Goal: Information Seeking & Learning: Learn about a topic

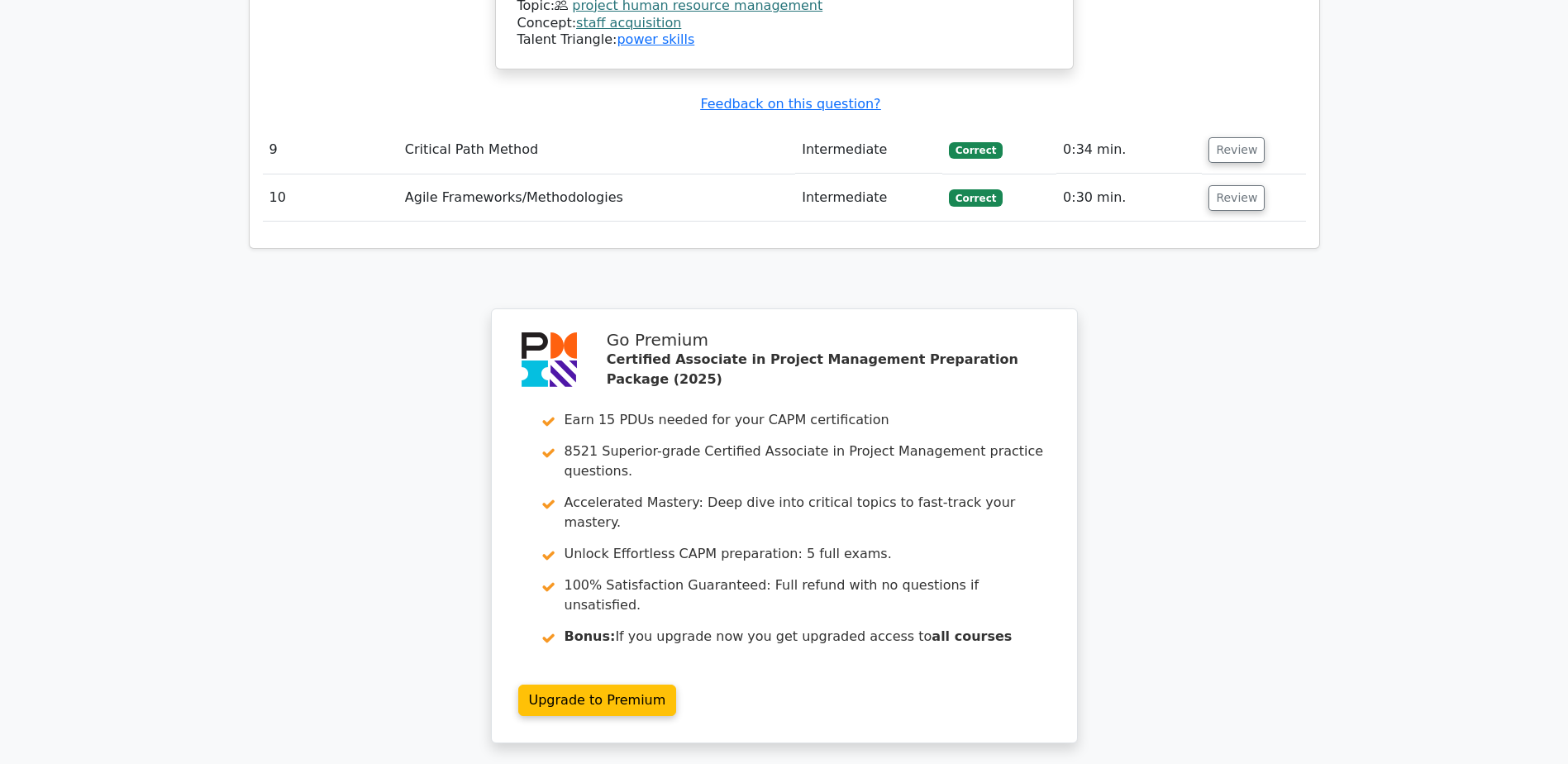
scroll to position [5592, 0]
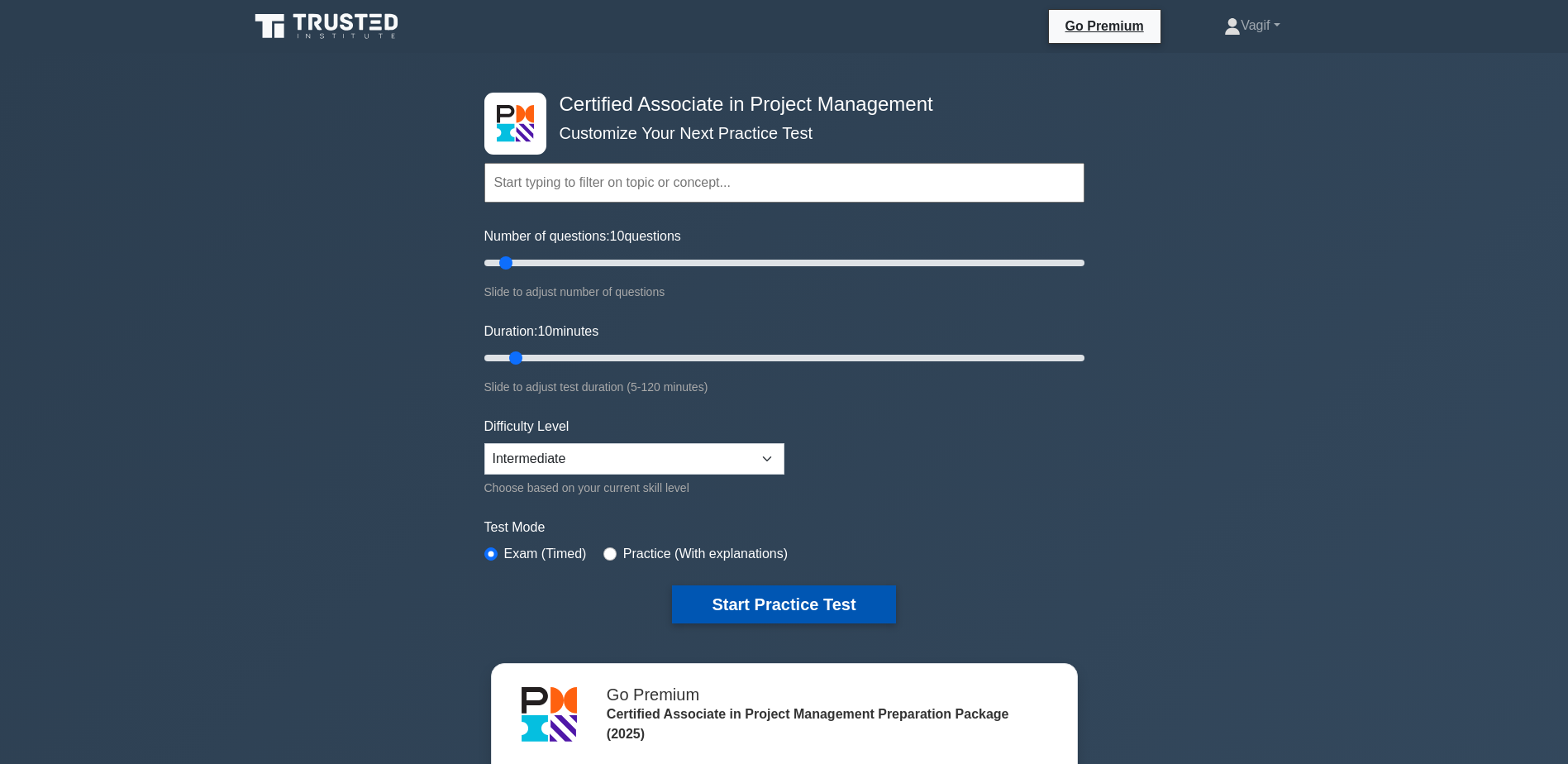
click at [784, 598] on button "Start Practice Test" at bounding box center [784, 604] width 224 height 38
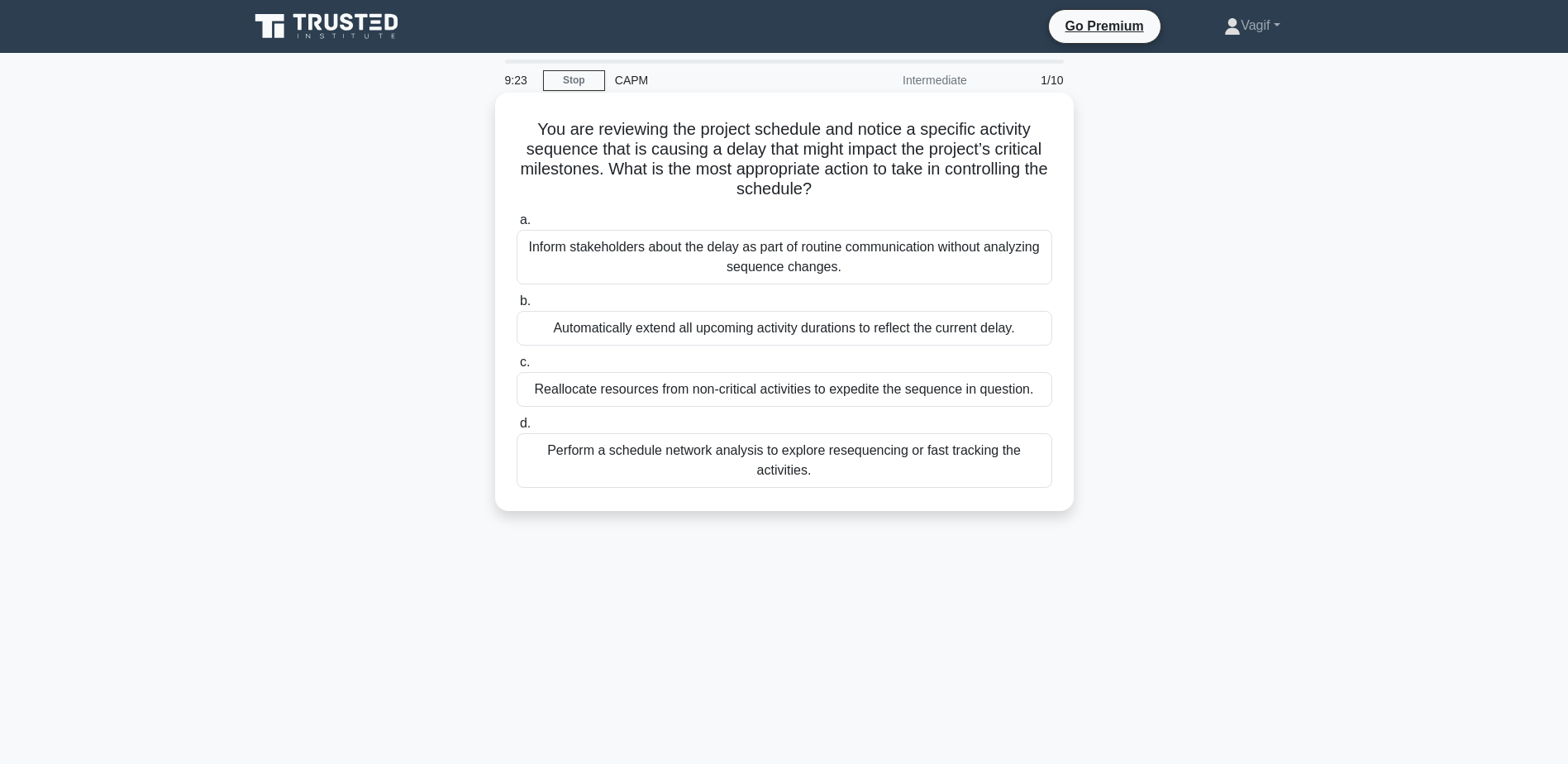
click at [600, 475] on div "Perform a schedule network analysis to explore resequencing or fast tracking th…" at bounding box center [784, 460] width 535 height 54
click at [516, 430] on input "d. Perform a schedule network analysis to explore resequencing or fast tracking…" at bounding box center [516, 424] width 0 height 11
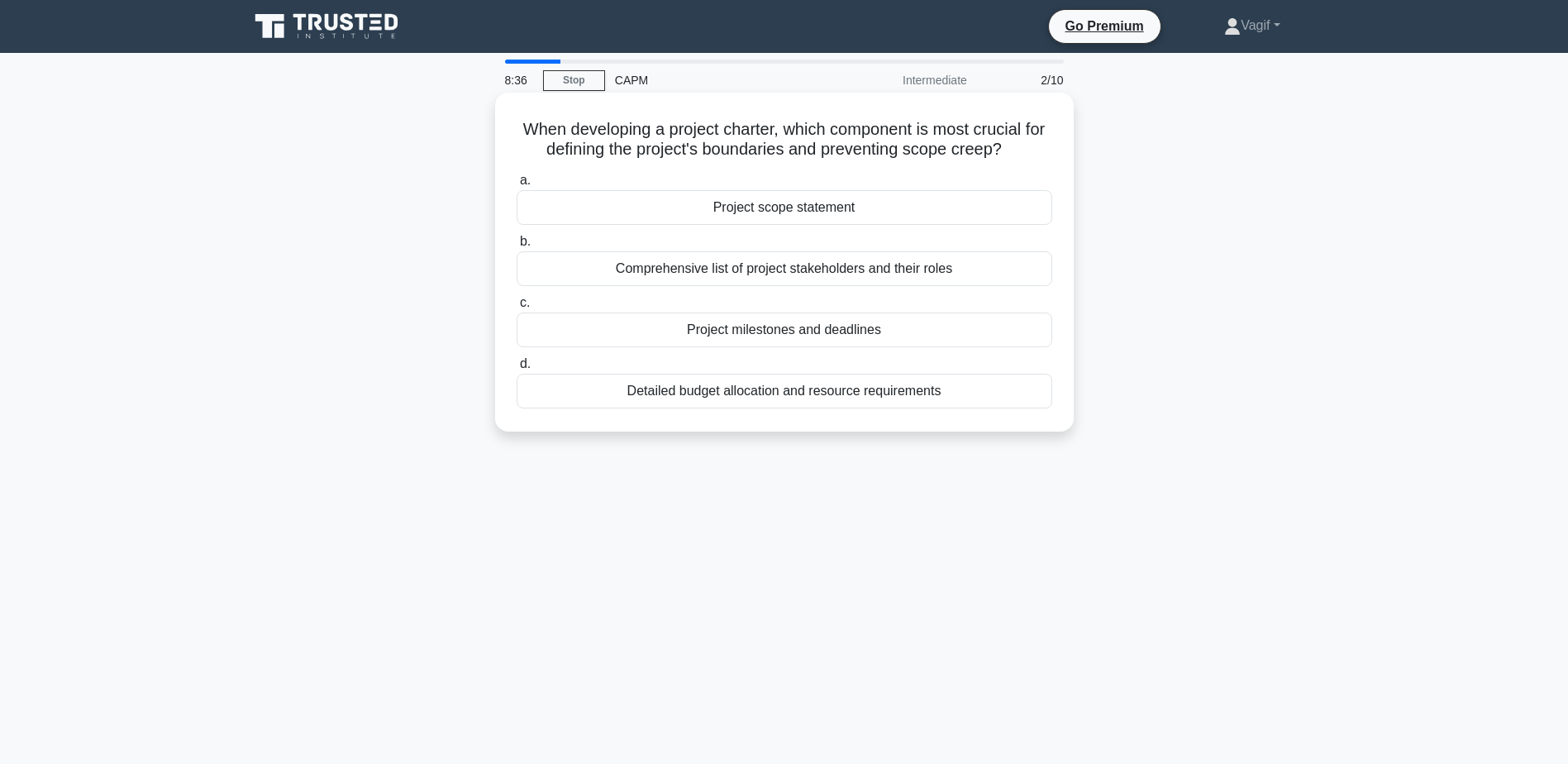
click at [780, 335] on div "Project milestones and deadlines" at bounding box center [784, 330] width 535 height 35
click at [516, 309] on input "c. Project milestones and deadlines" at bounding box center [516, 303] width 0 height 11
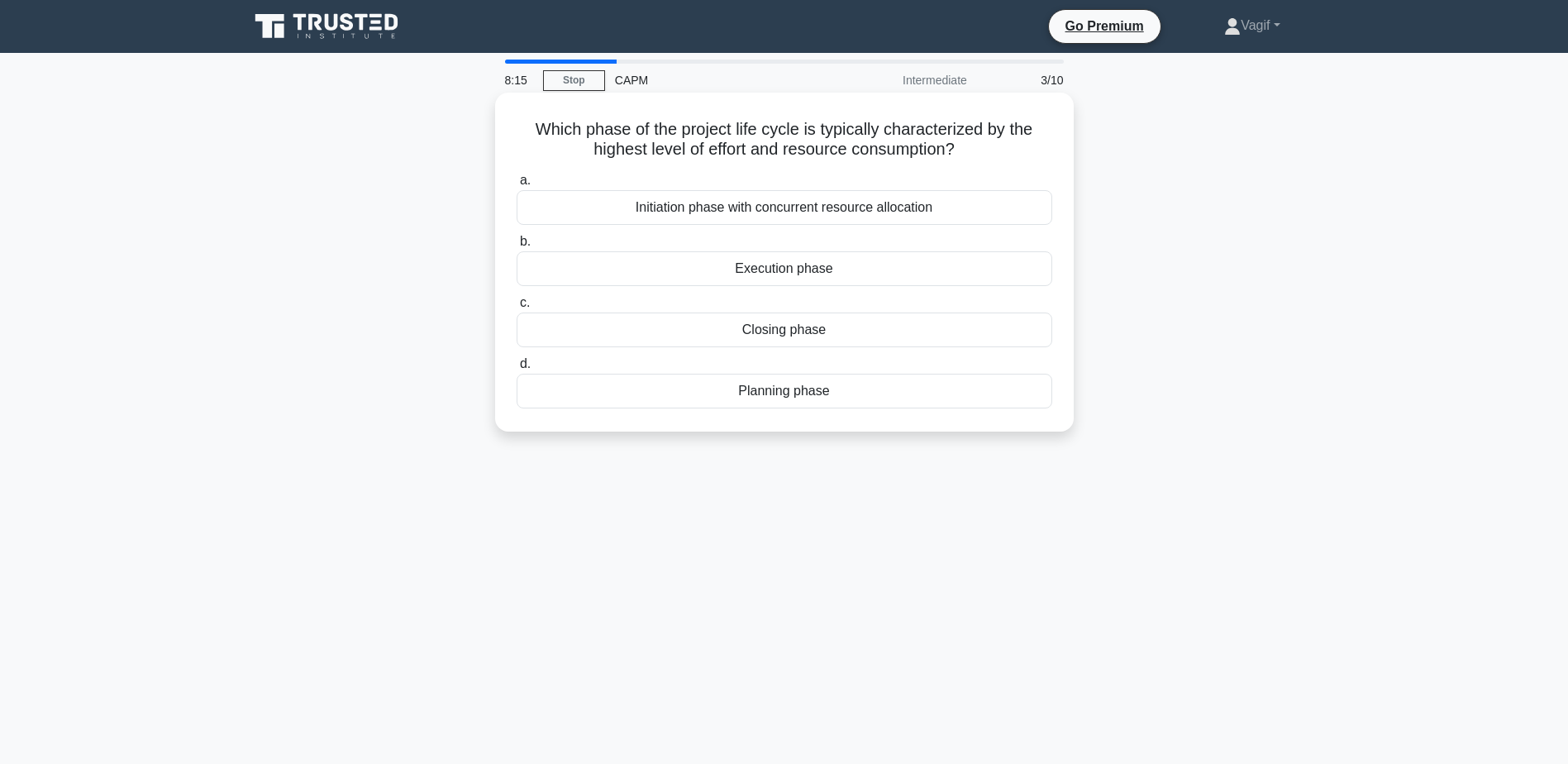
click at [796, 279] on div "Execution phase" at bounding box center [784, 268] width 535 height 35
click at [516, 247] on input "b. Execution phase" at bounding box center [516, 241] width 0 height 11
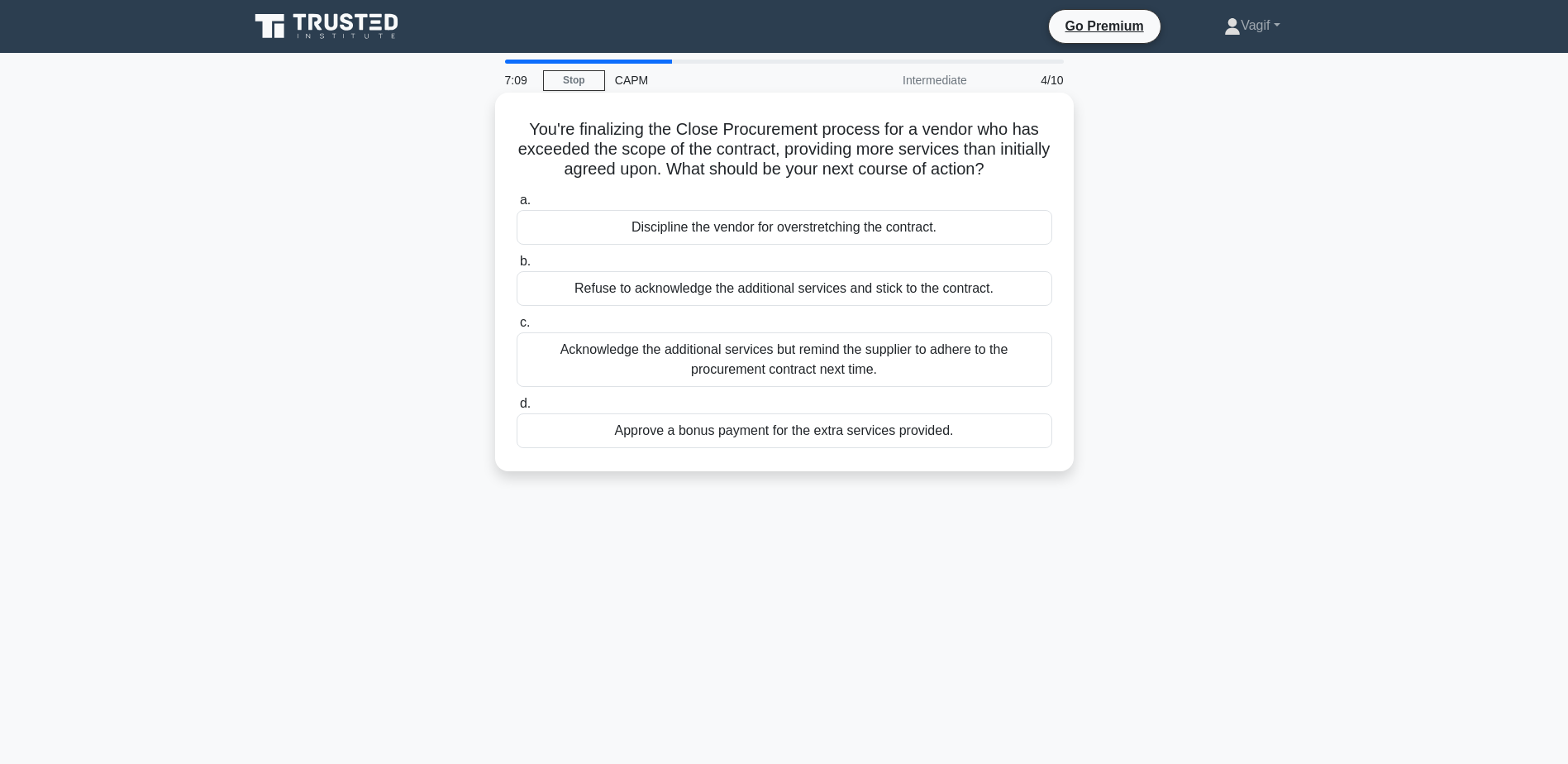
click at [804, 226] on div "Discipline the vendor for overstretching the contract." at bounding box center [784, 227] width 535 height 35
click at [516, 206] on input "a. Discipline the vendor for overstretching the contract." at bounding box center [516, 200] width 0 height 11
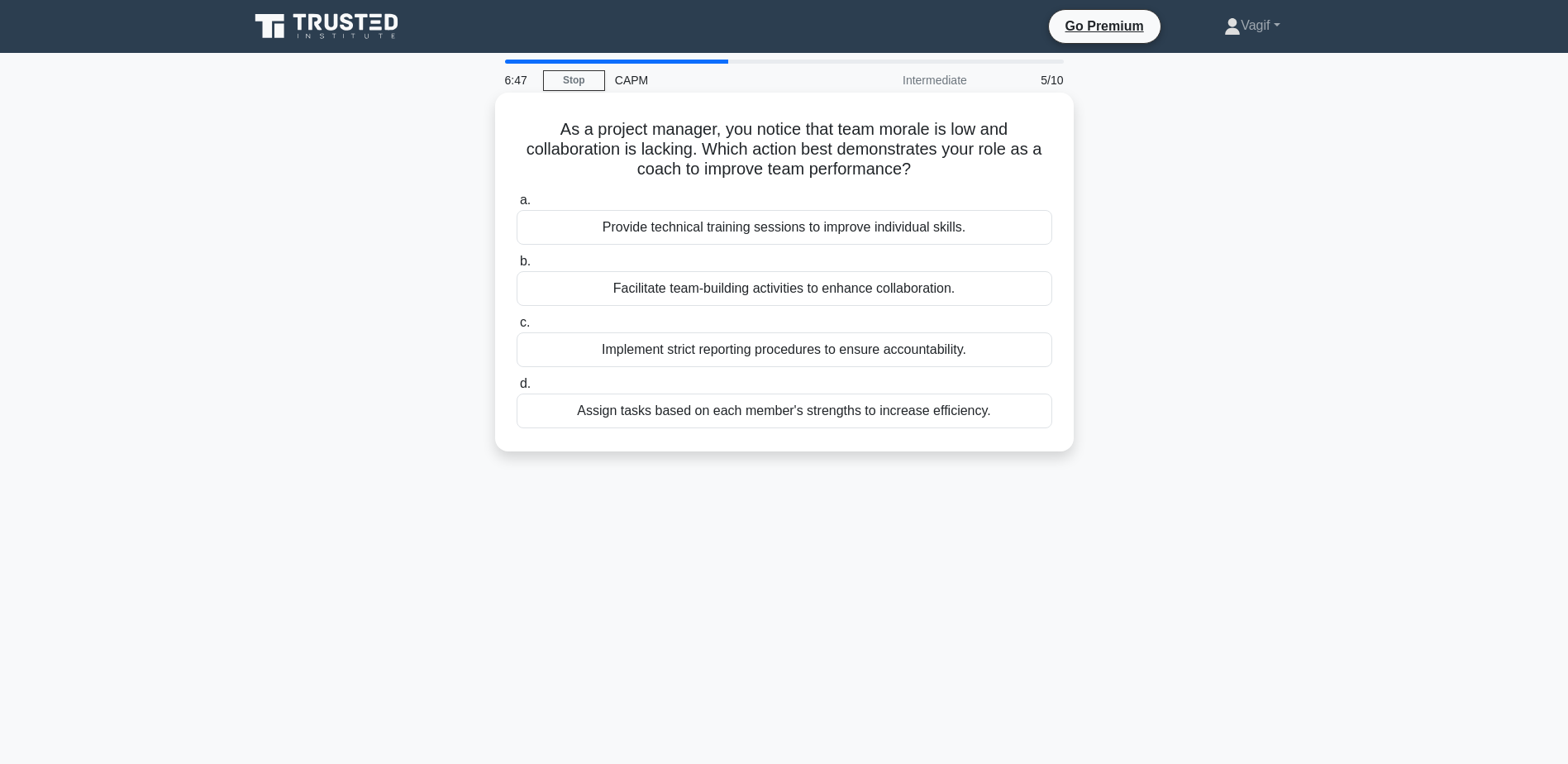
click at [641, 289] on div "Facilitate team-building activities to enhance collaboration." at bounding box center [784, 288] width 535 height 35
click at [516, 267] on input "b. Facilitate team-building activities to enhance collaboration." at bounding box center [516, 261] width 0 height 11
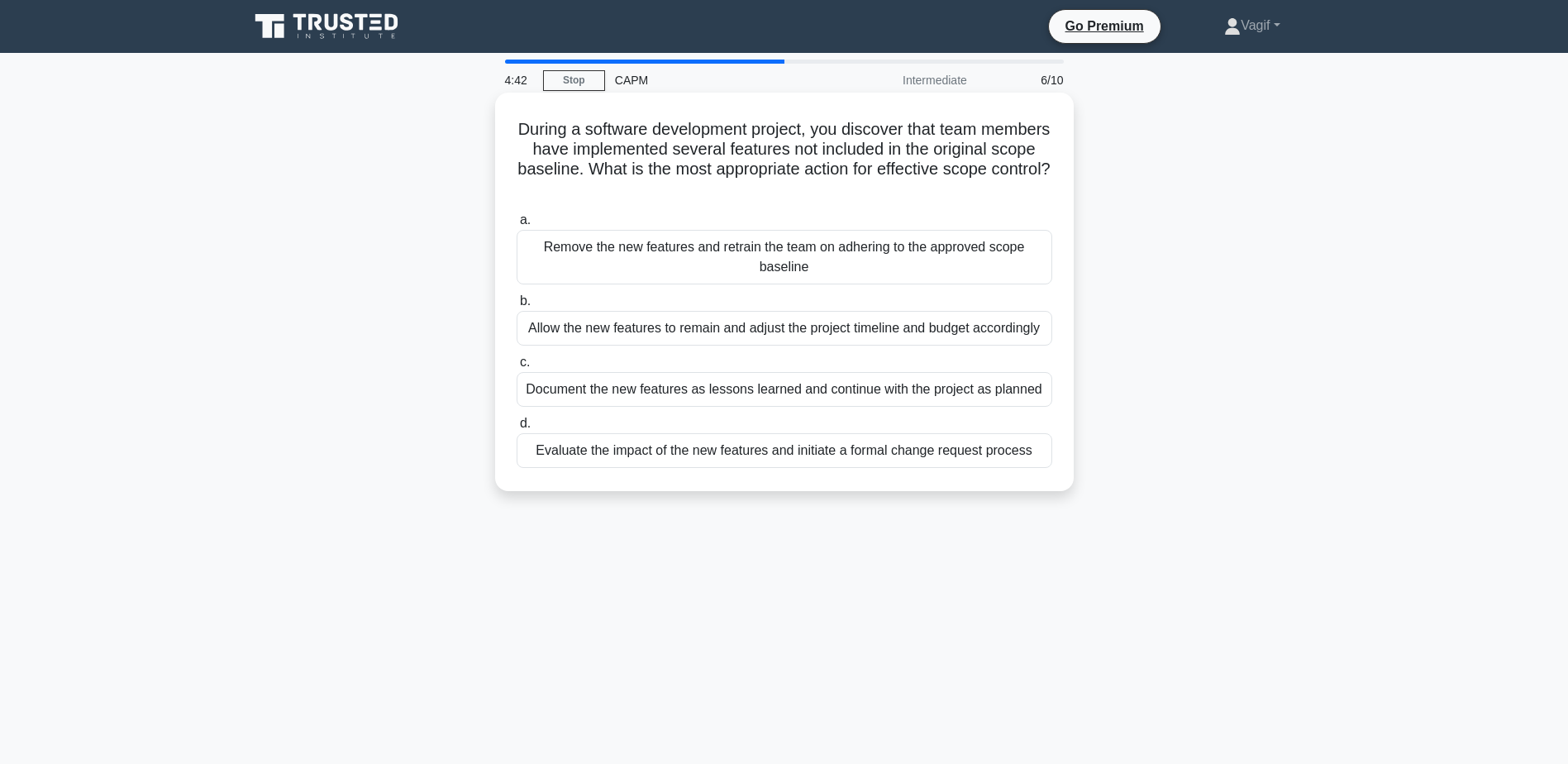
click at [758, 456] on div "Evaluate the impact of the new features and initiate a formal change request pr…" at bounding box center [784, 450] width 535 height 35
click at [516, 430] on input "d. Evaluate the impact of the new features and initiate a formal change request…" at bounding box center [516, 424] width 0 height 11
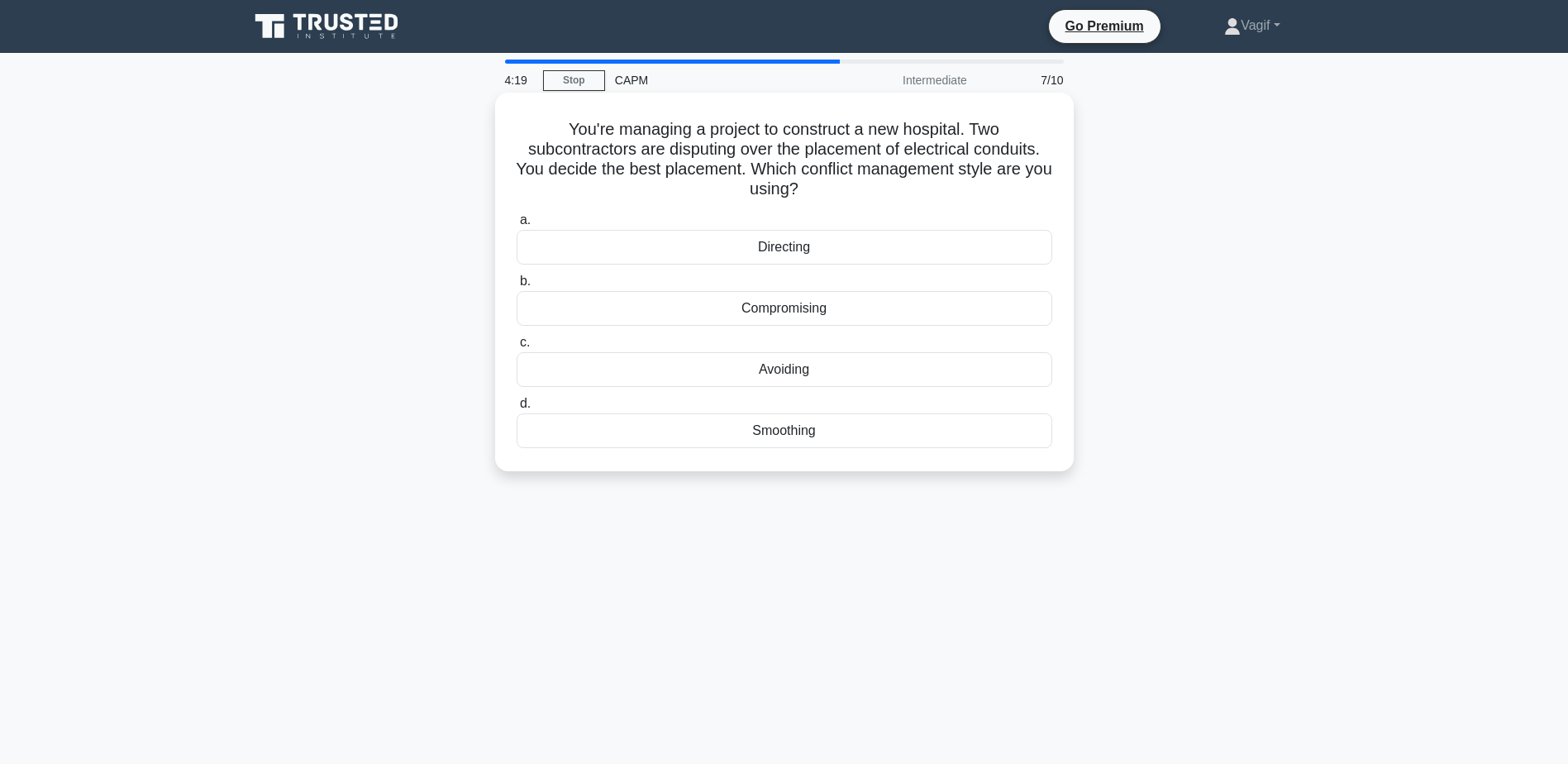
click at [799, 316] on div "Compromising" at bounding box center [784, 308] width 535 height 35
click at [516, 287] on input "b. Compromising" at bounding box center [516, 281] width 0 height 11
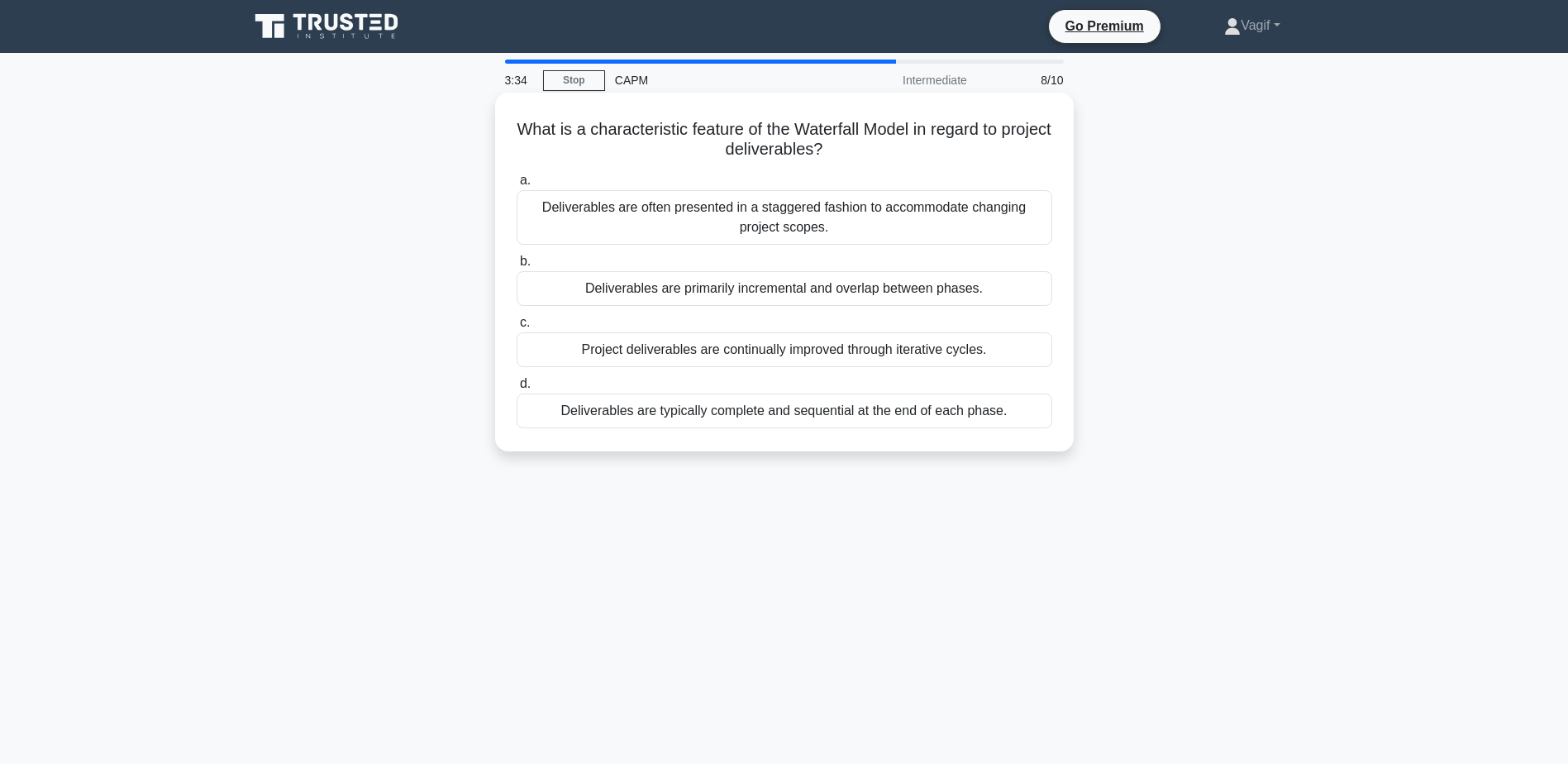
click at [620, 420] on div "Deliverables are typically complete and sequential at the end of each phase." at bounding box center [784, 411] width 535 height 35
click at [516, 389] on input "d. Deliverables are typically complete and sequential at the end of each phase." at bounding box center [516, 384] width 0 height 11
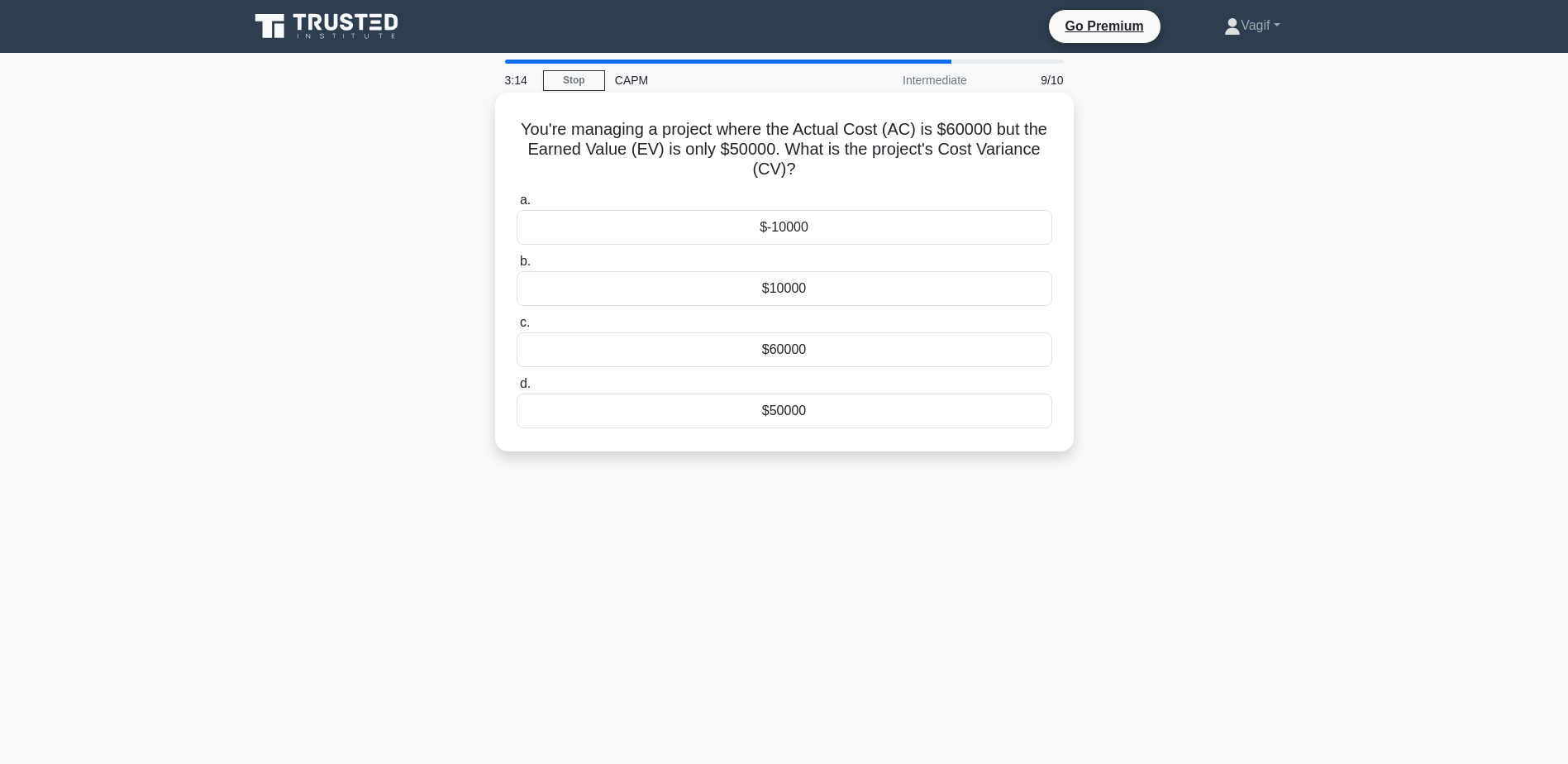
click at [770, 236] on div "$-10000" at bounding box center [784, 227] width 535 height 35
click at [516, 206] on input "a. $-10000" at bounding box center [516, 200] width 0 height 11
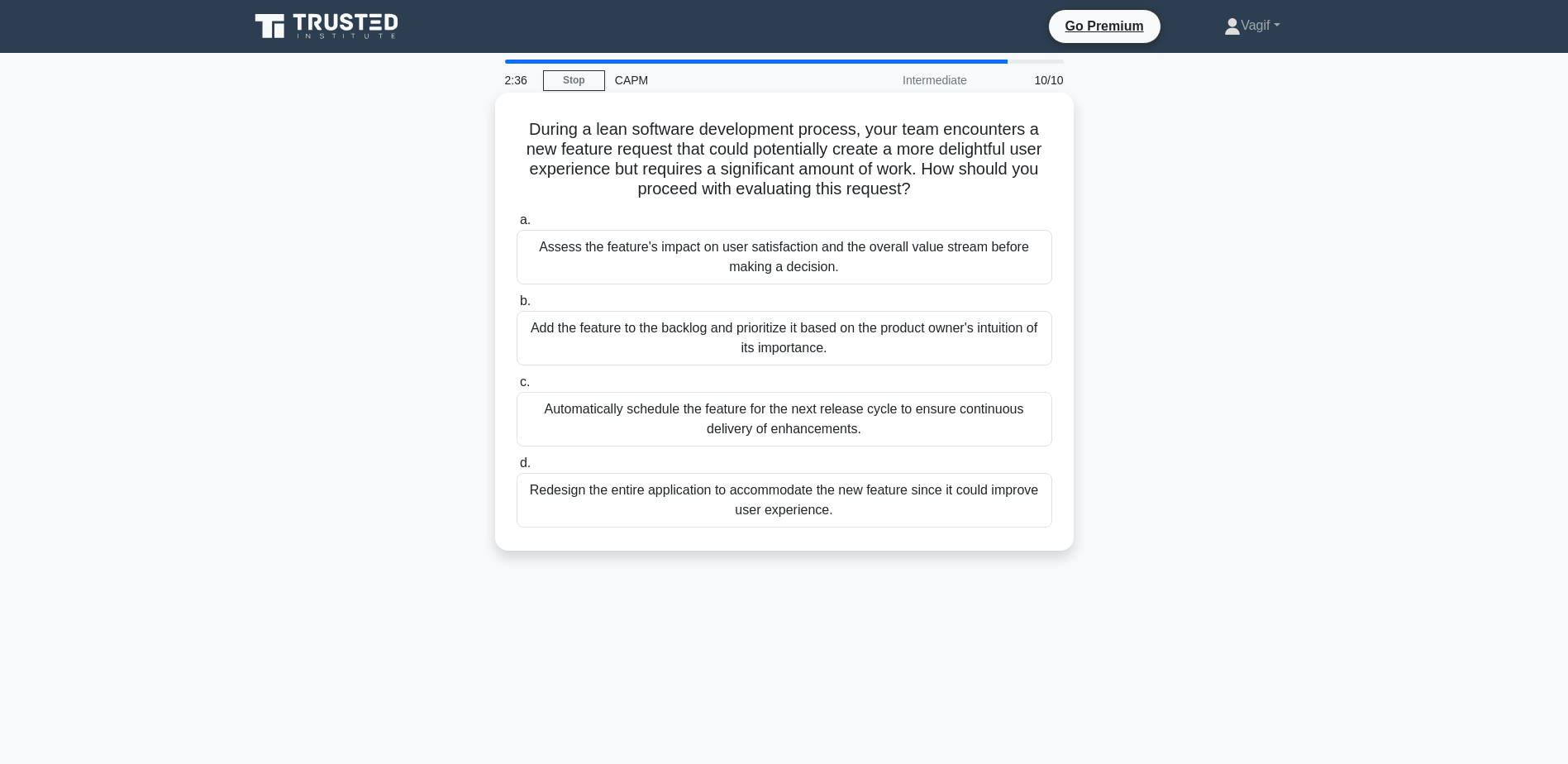
click at [626, 263] on div "Assess the feature's impact on user satisfaction and the overall value stream b…" at bounding box center [784, 256] width 535 height 54
click at [516, 226] on input "a. Assess the feature's impact on user satisfaction and the overall value strea…" at bounding box center [516, 220] width 0 height 11
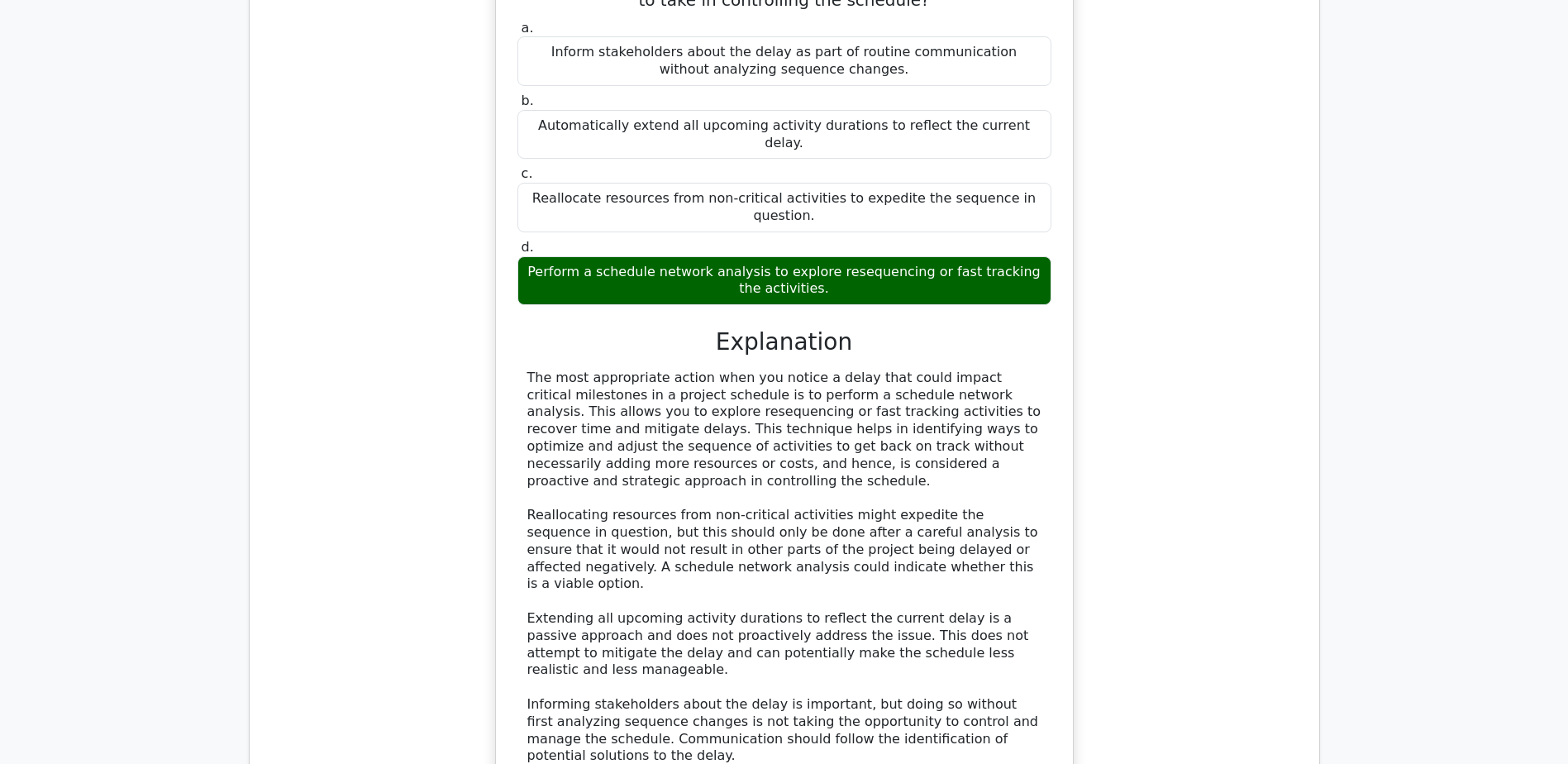
scroll to position [1901, 0]
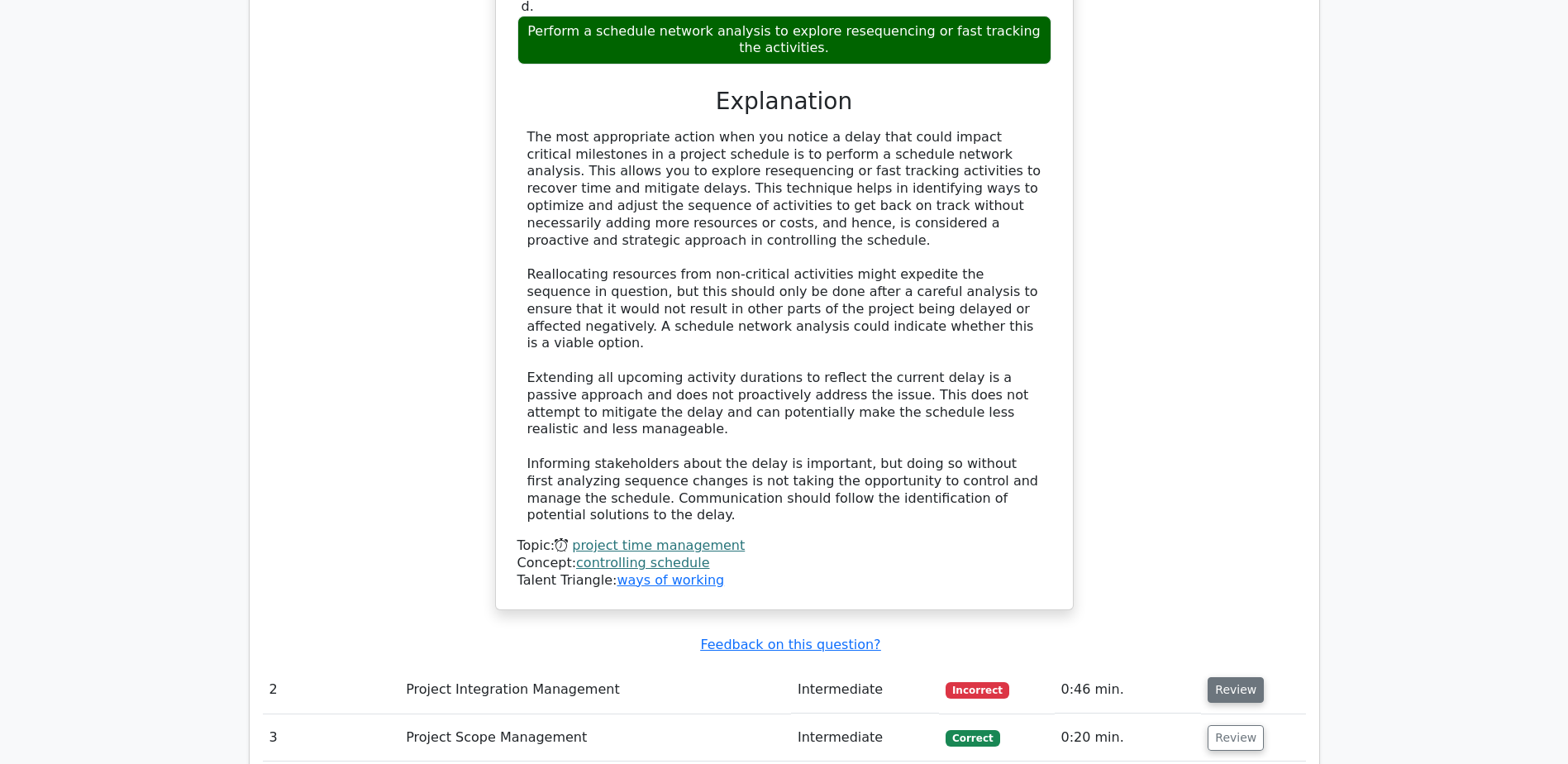
click at [1237, 677] on button "Review" at bounding box center [1236, 690] width 56 height 26
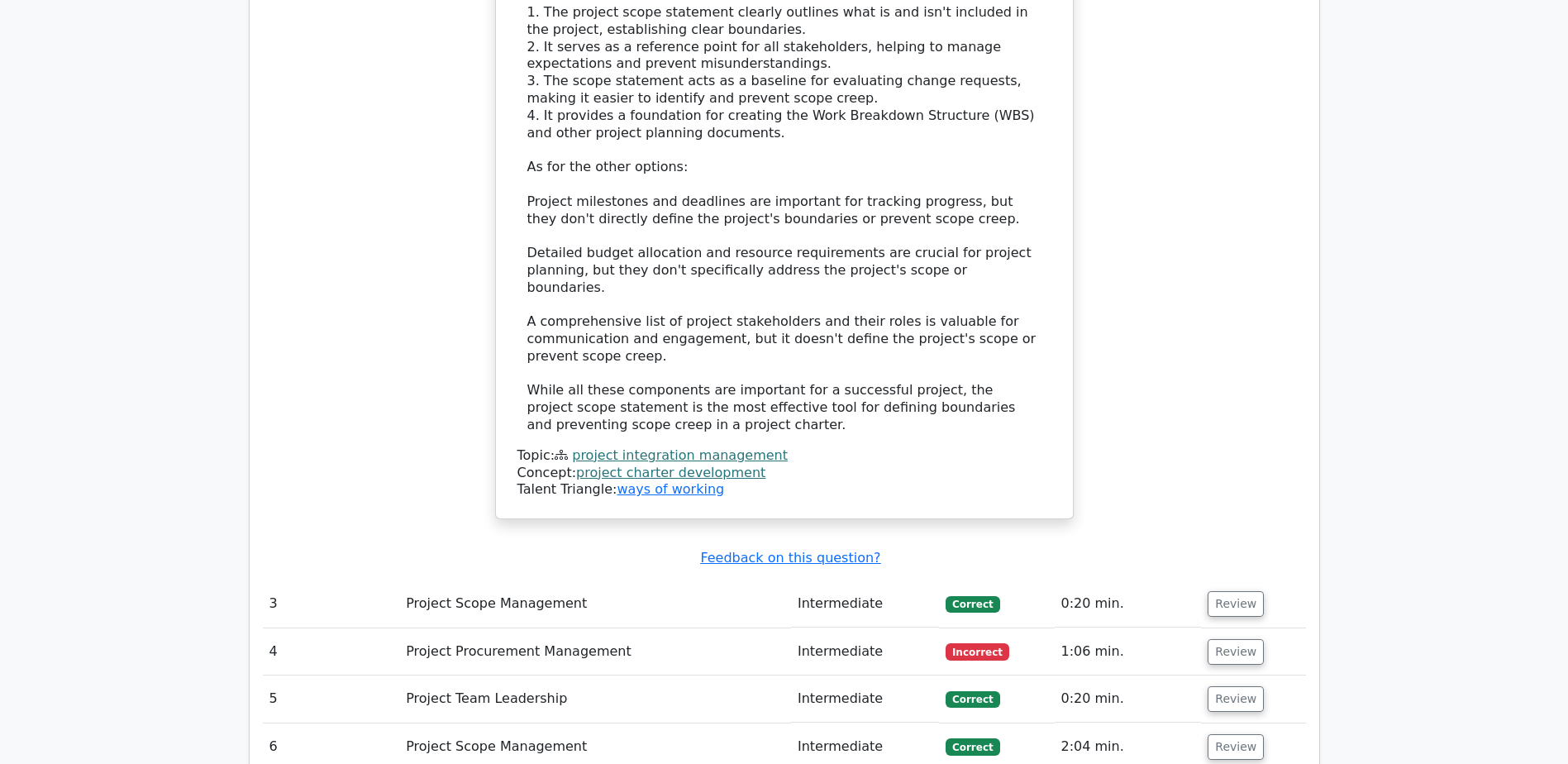
scroll to position [3224, 0]
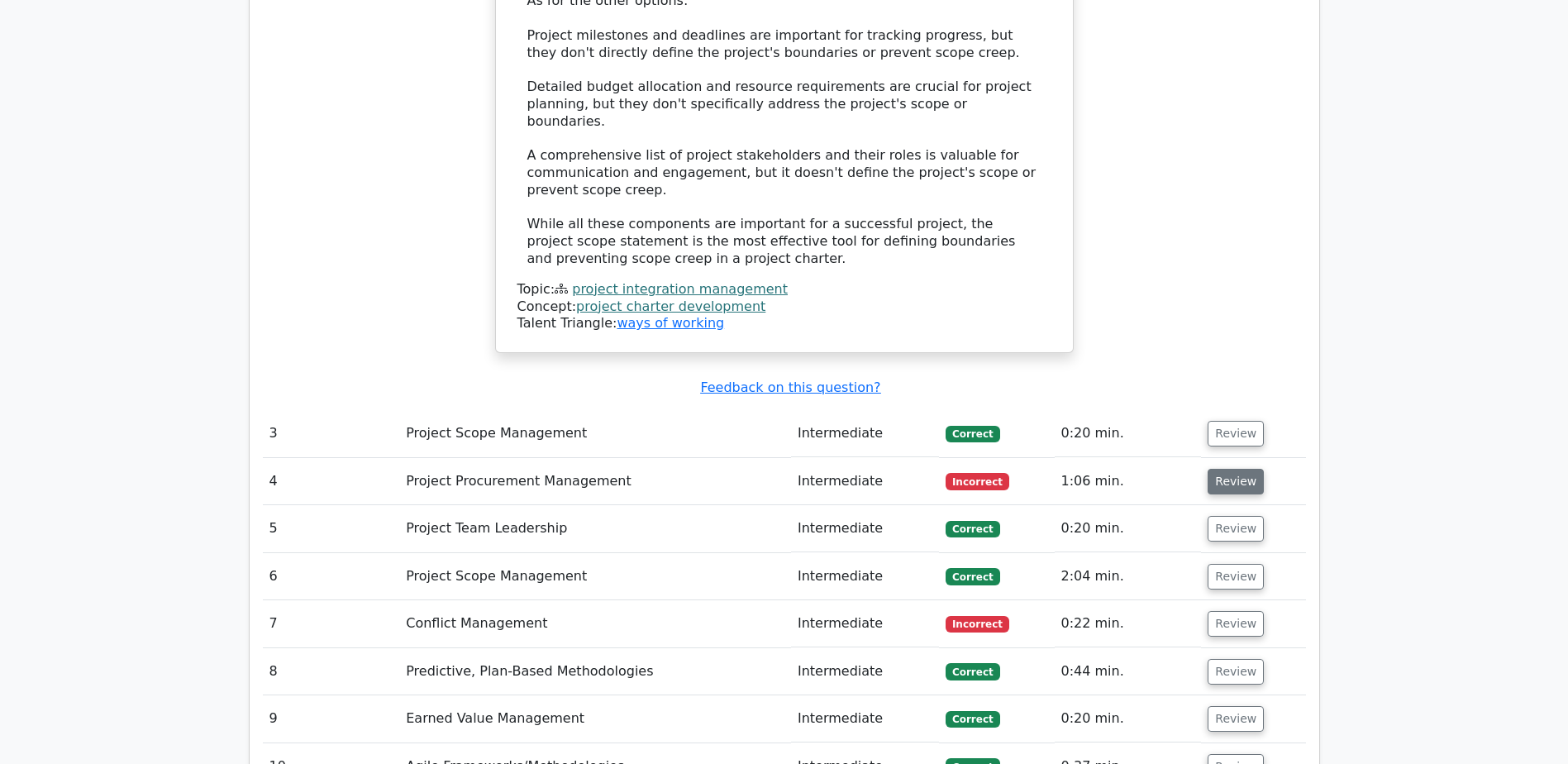
click at [1213, 469] on button "Review" at bounding box center [1236, 482] width 56 height 26
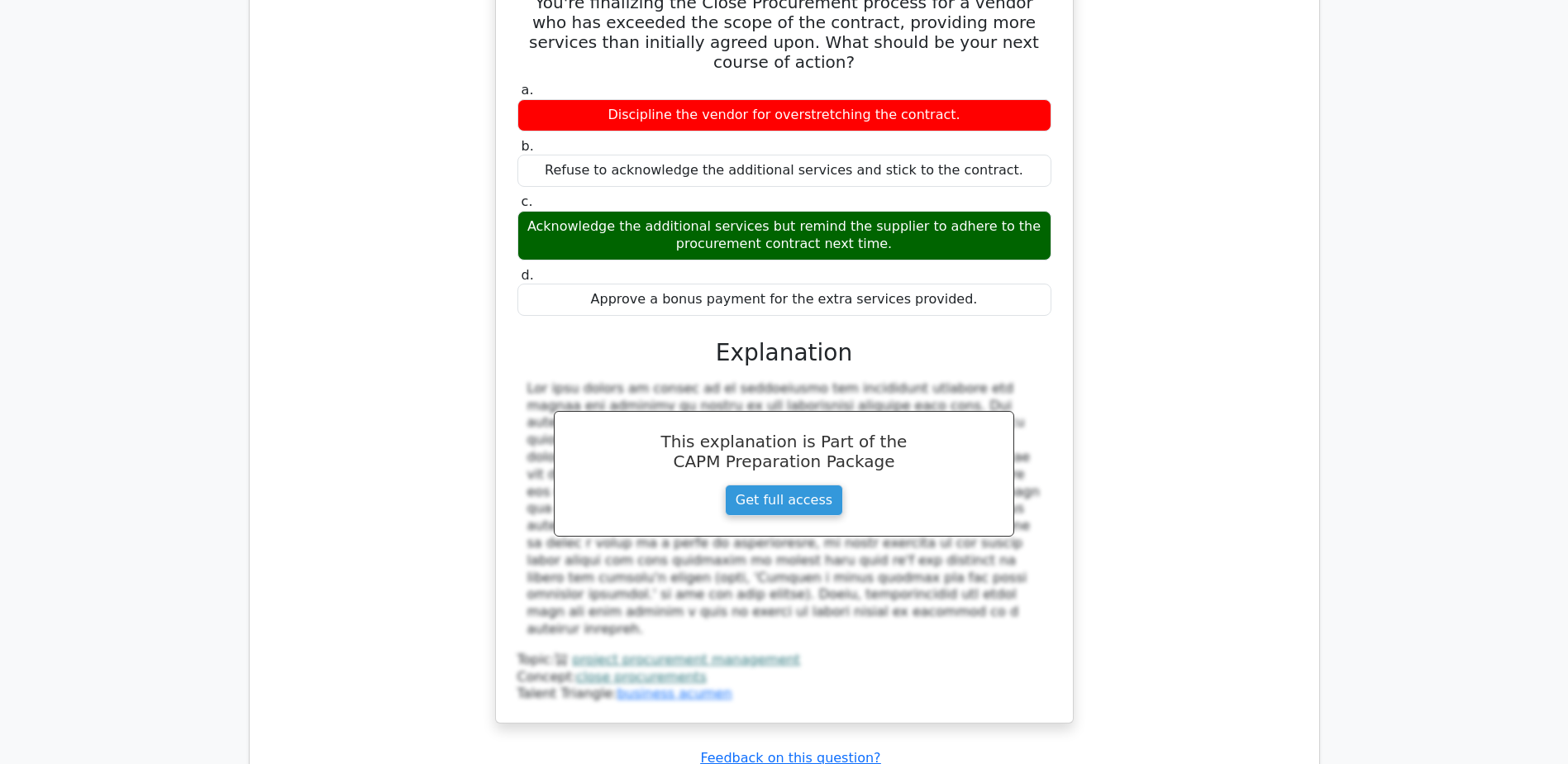
scroll to position [3968, 0]
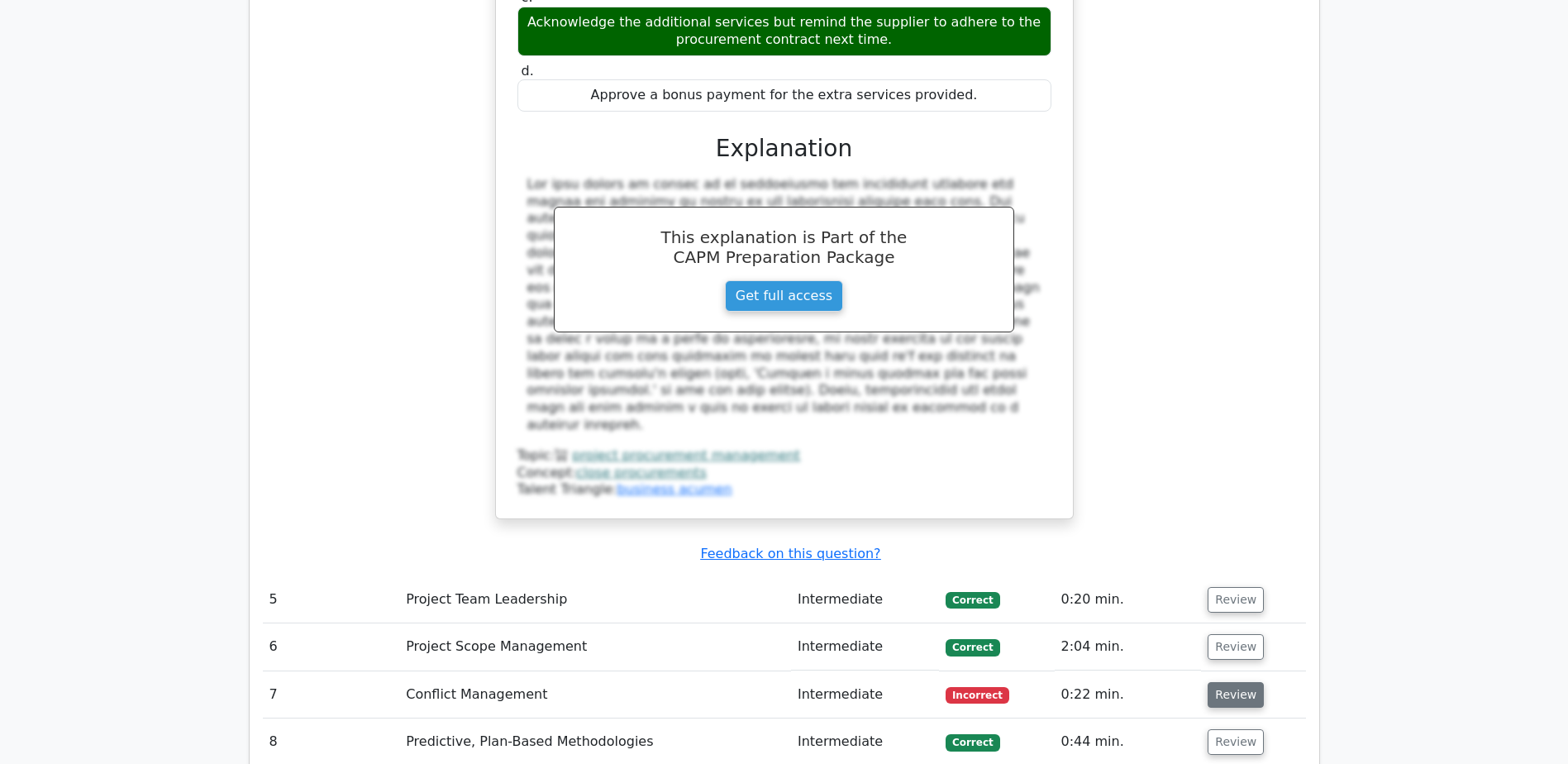
click at [1215, 682] on button "Review" at bounding box center [1236, 695] width 56 height 26
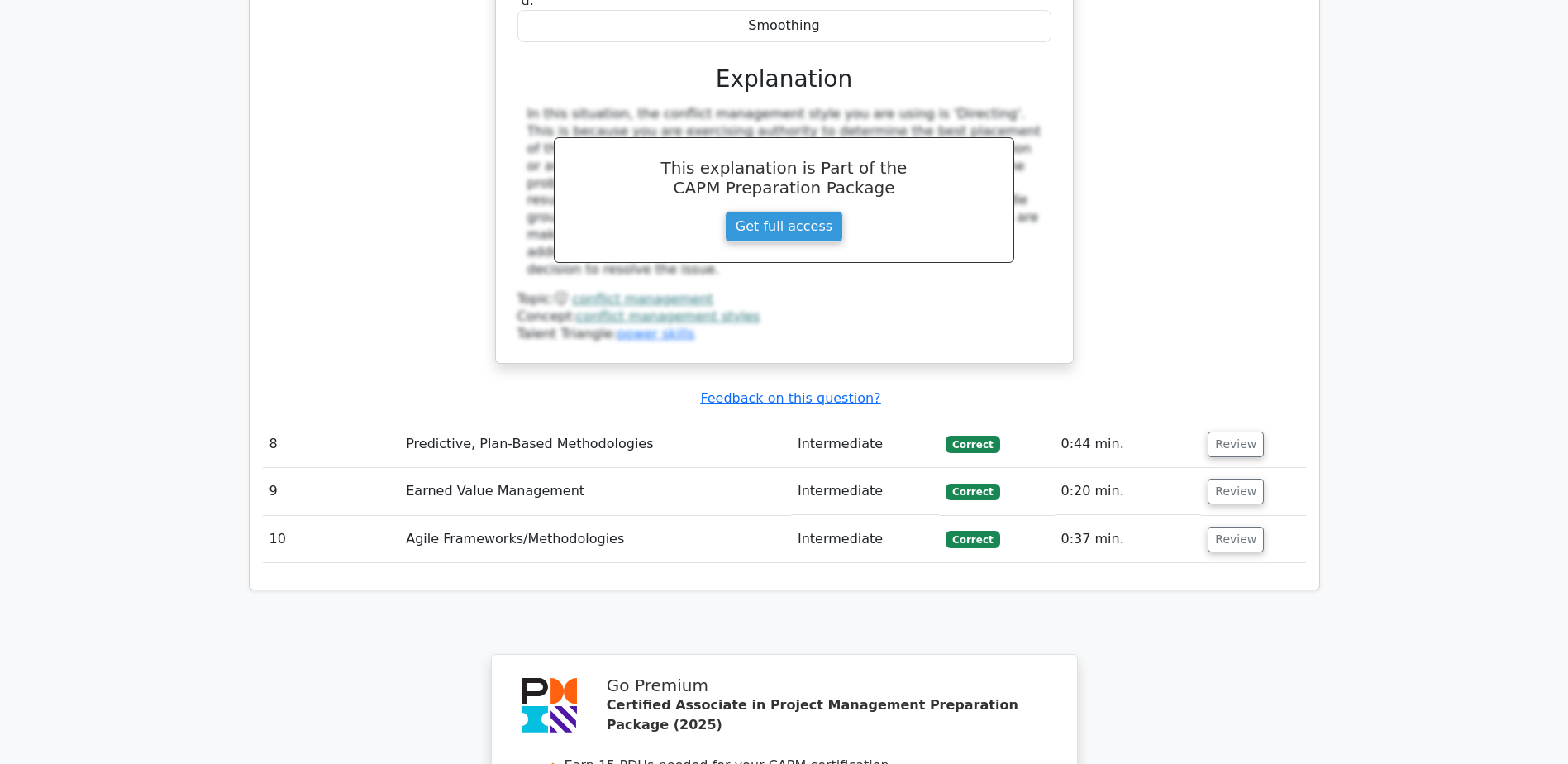
scroll to position [5043, 0]
